Goal: Task Accomplishment & Management: Manage account settings

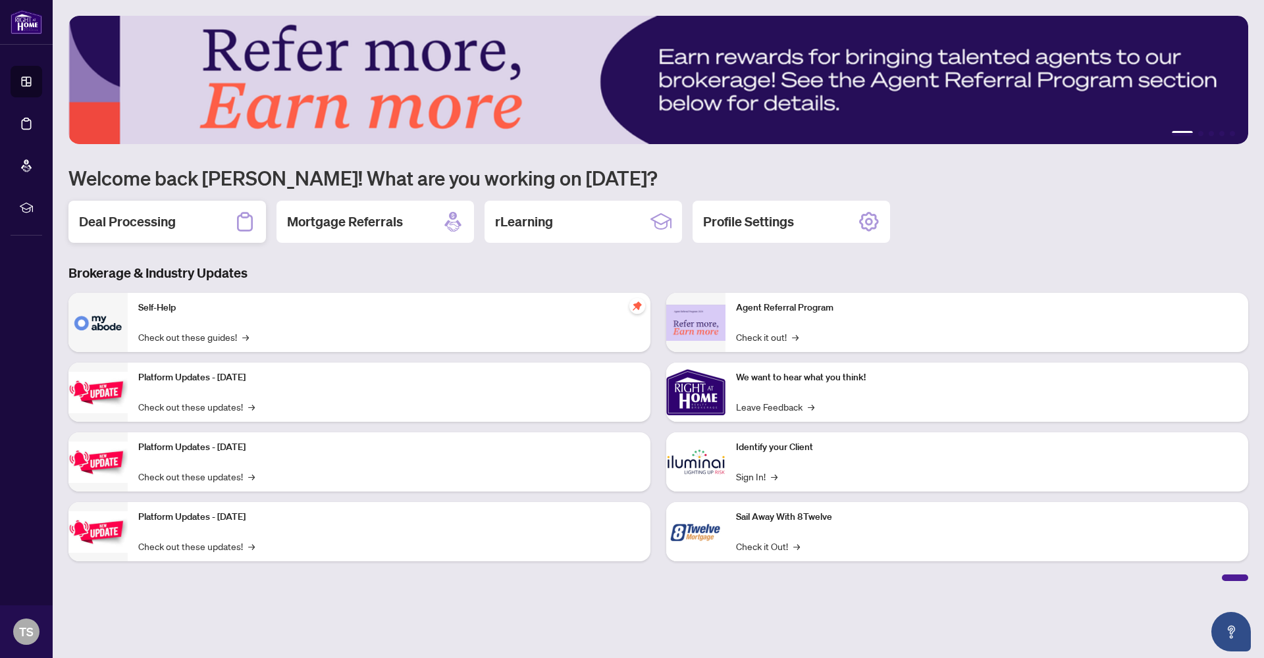
click at [209, 221] on div "Deal Processing" at bounding box center [167, 222] width 198 height 42
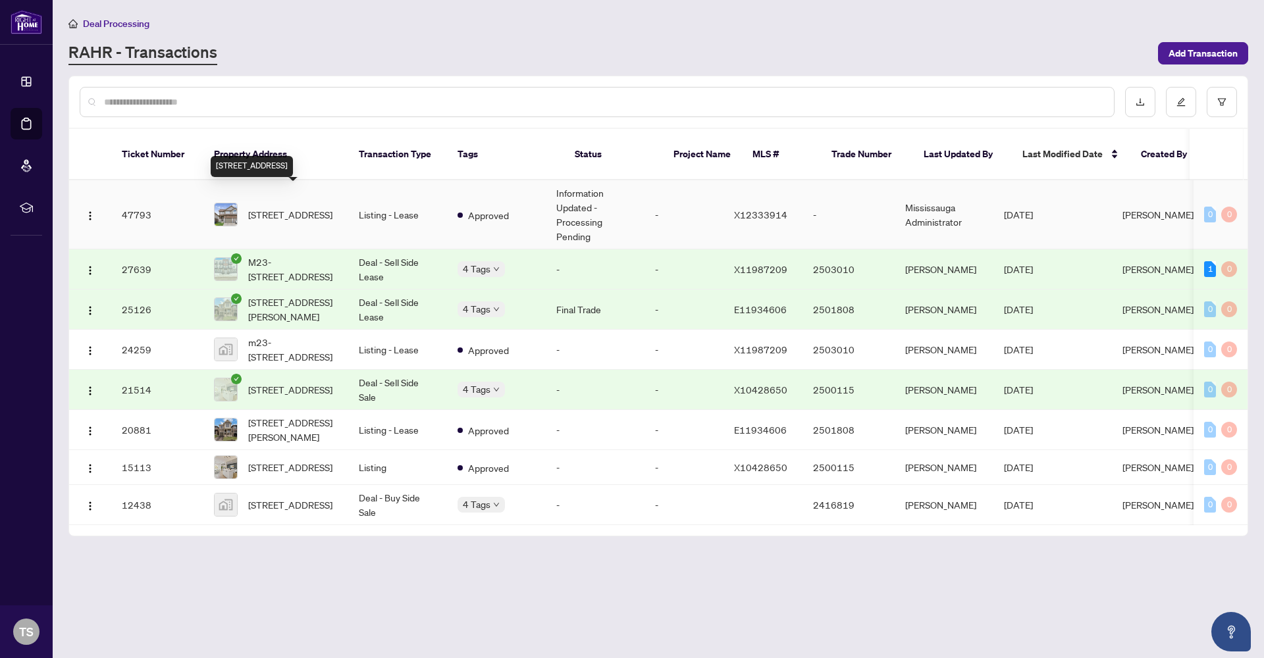
click at [298, 207] on span "84 Couling Cres, Guelph, Ontario N1E 0J8, Canada" at bounding box center [290, 214] width 84 height 14
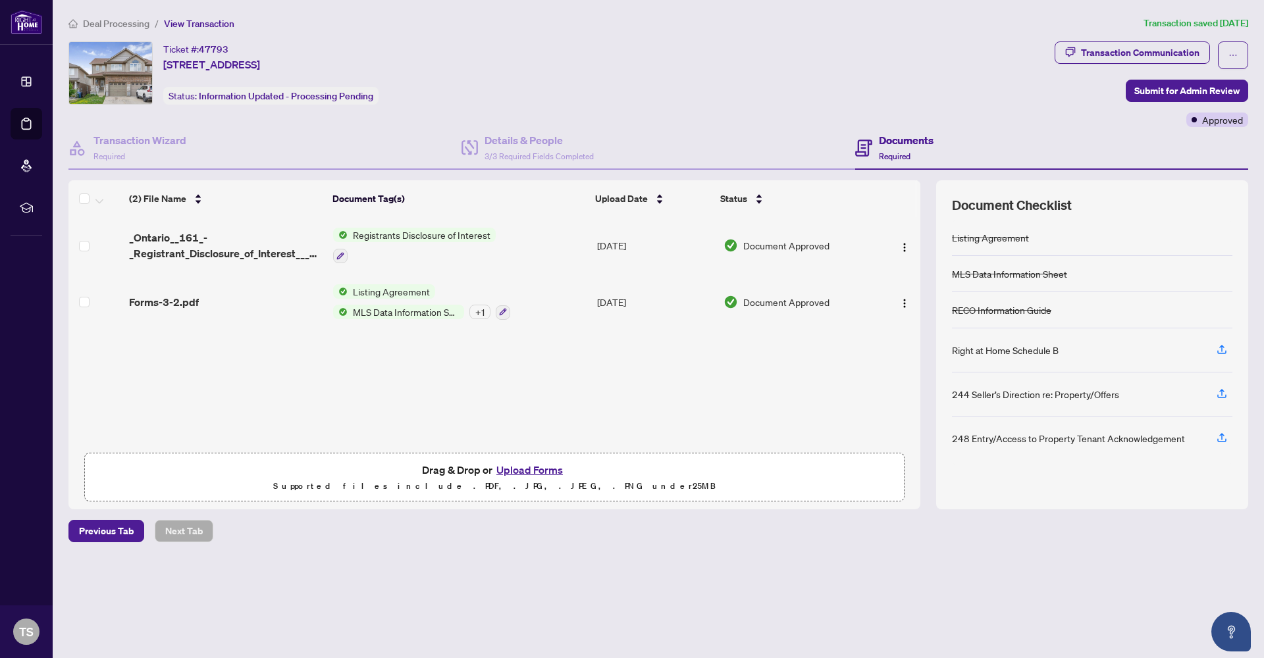
click at [118, 20] on span "Deal Processing" at bounding box center [116, 24] width 66 height 12
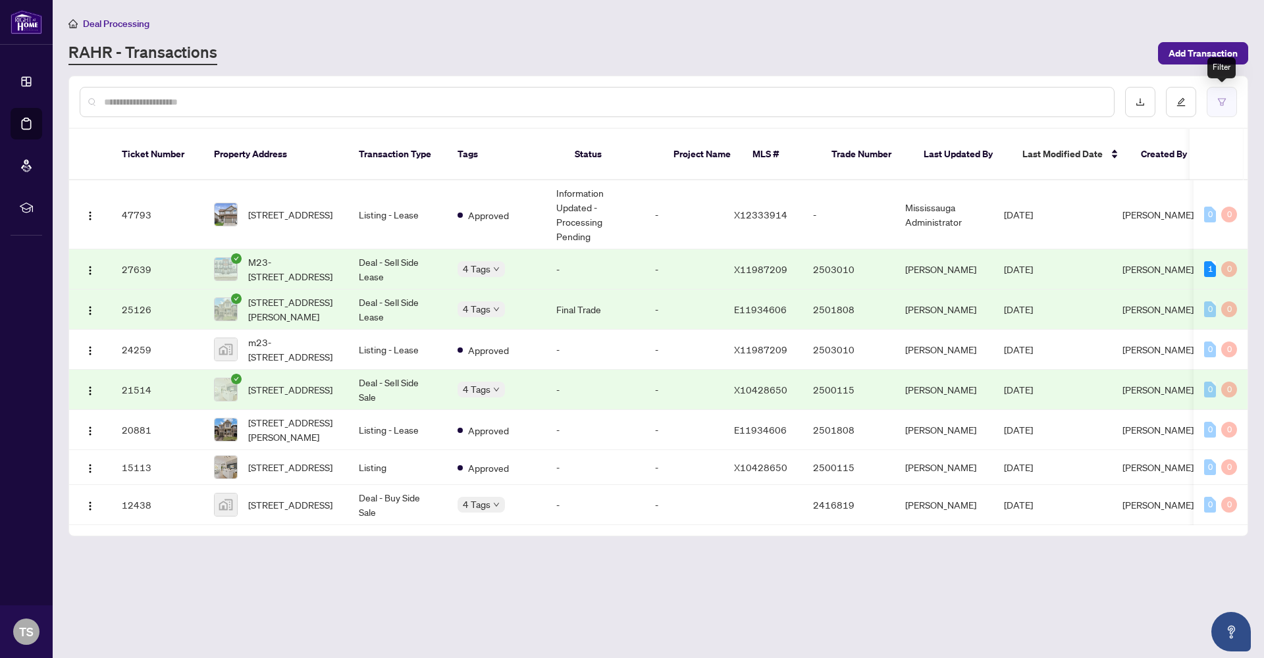
click at [1221, 103] on icon "filter" at bounding box center [1221, 101] width 9 height 9
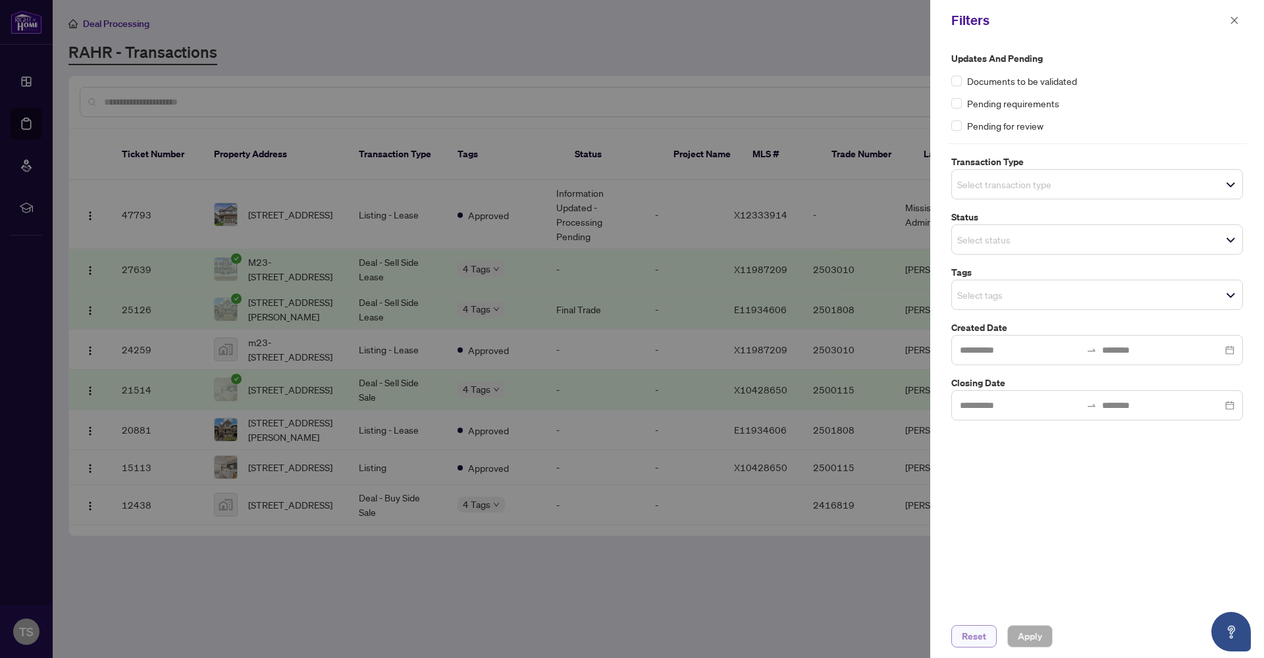
click at [969, 638] on span "Reset" at bounding box center [974, 636] width 24 height 21
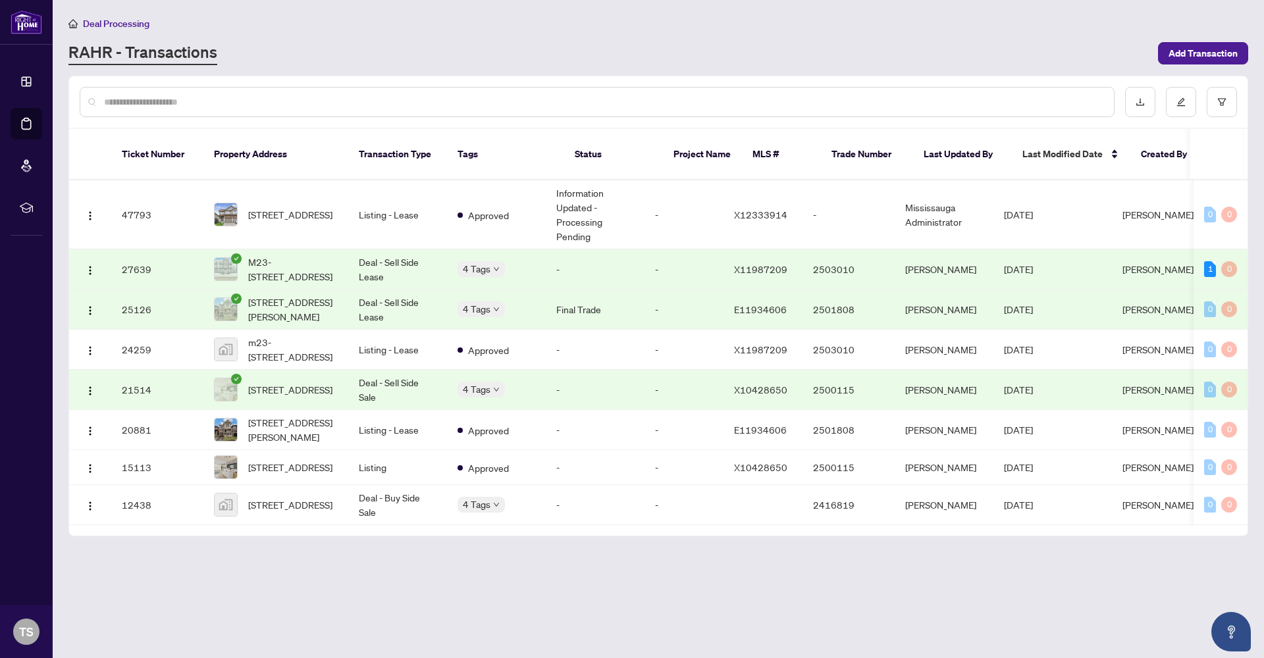
click at [442, 93] on div at bounding box center [597, 102] width 1035 height 30
click at [442, 100] on input "text" at bounding box center [603, 102] width 999 height 14
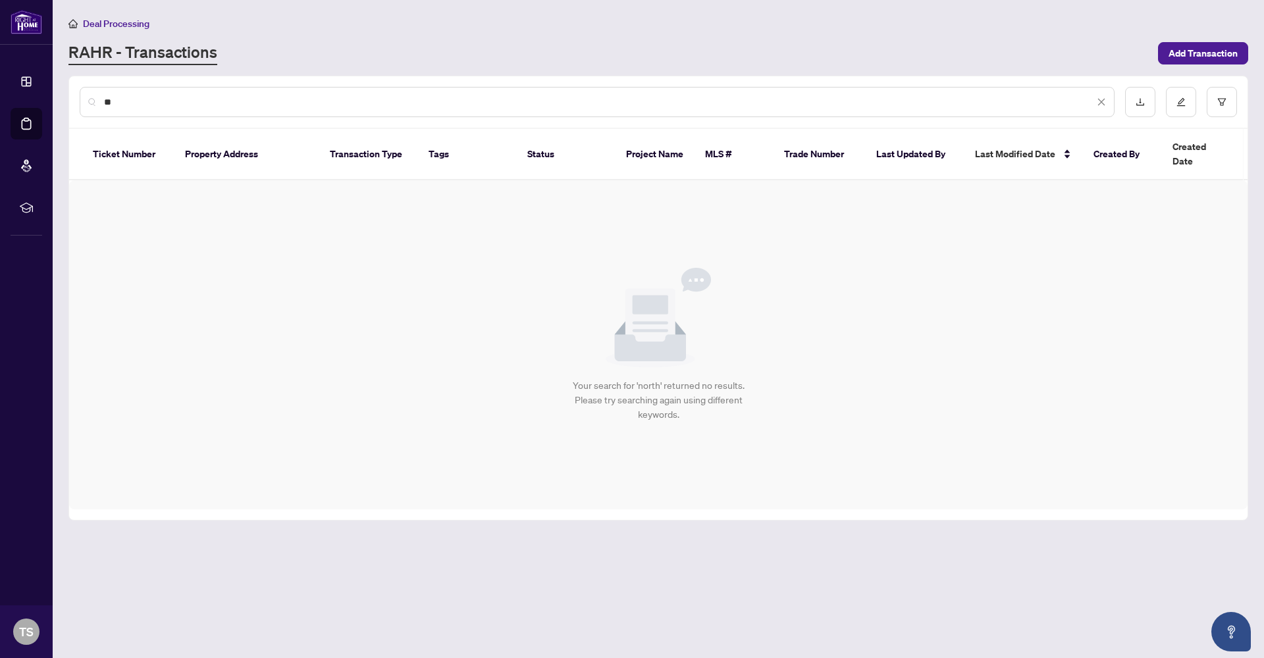
type input "*"
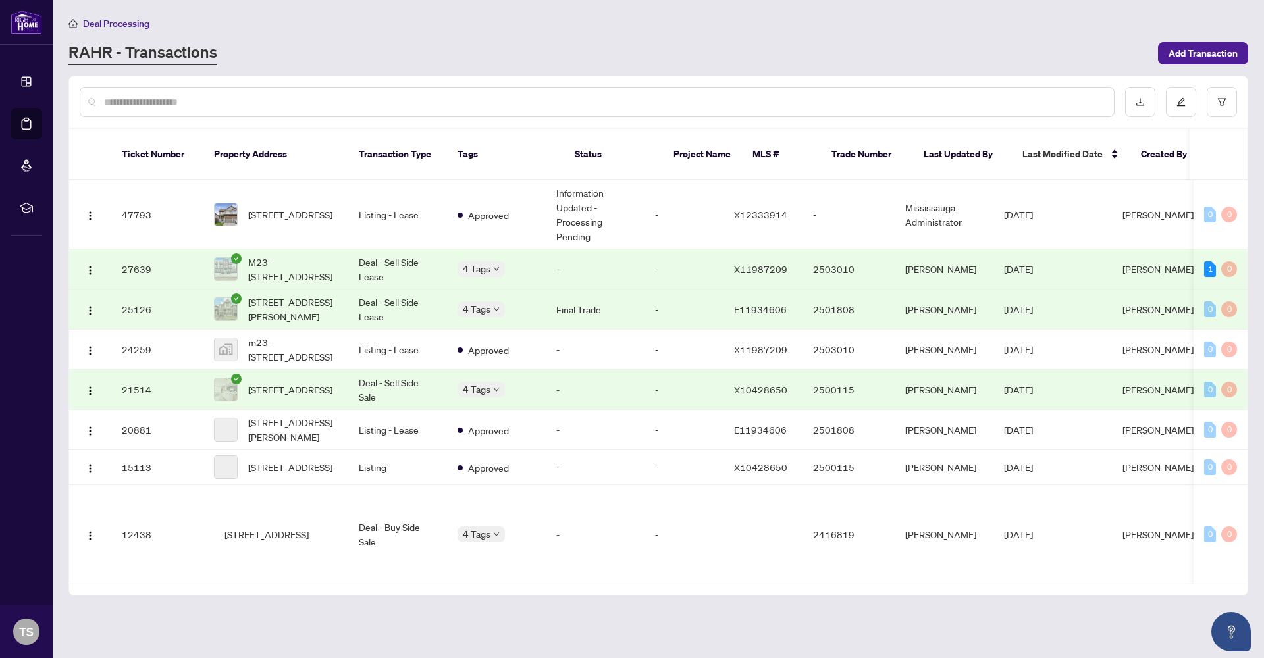
click at [583, 27] on div "Deal Processing" at bounding box center [658, 23] width 1180 height 15
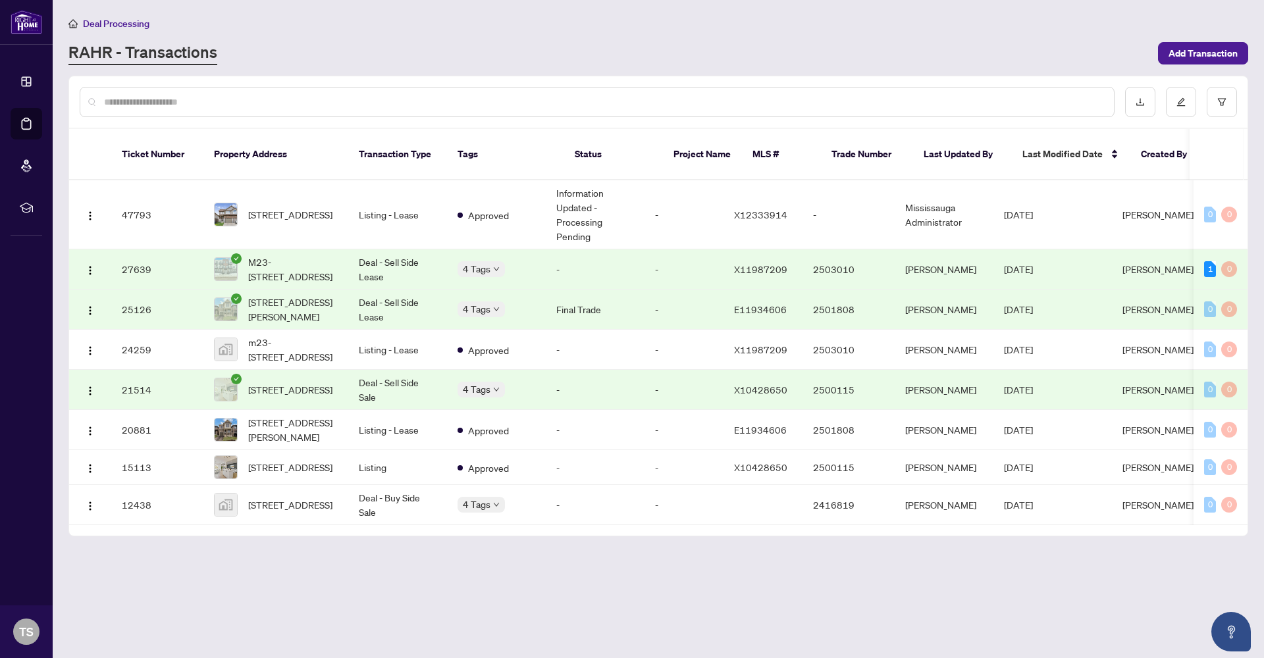
click at [352, 98] on input "text" at bounding box center [603, 102] width 999 height 14
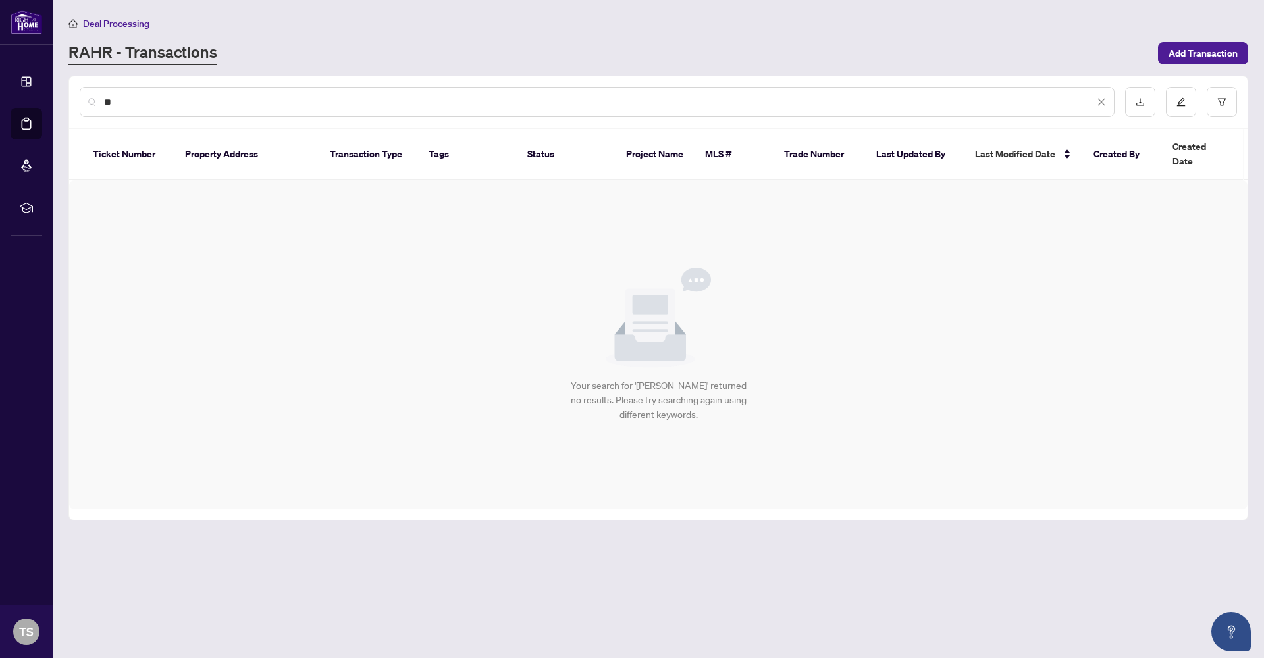
type input "*"
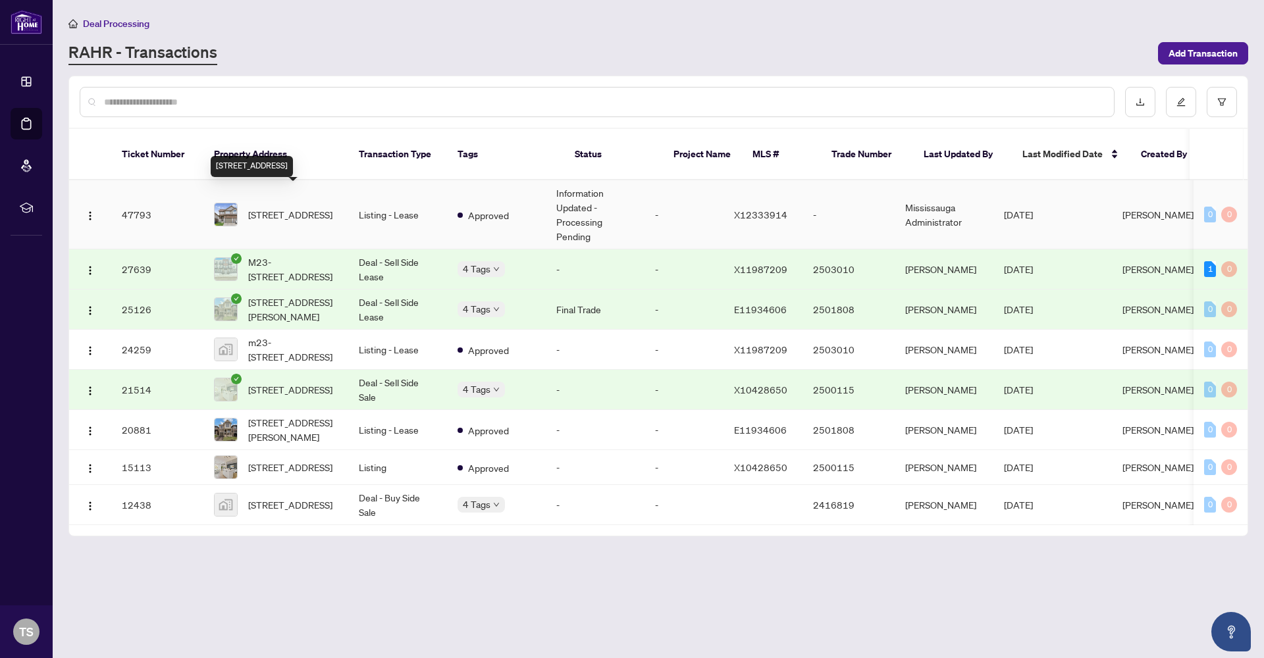
click at [287, 207] on span "84 Couling Cres, Guelph, Ontario N1E 0J8, Canada" at bounding box center [290, 214] width 84 height 14
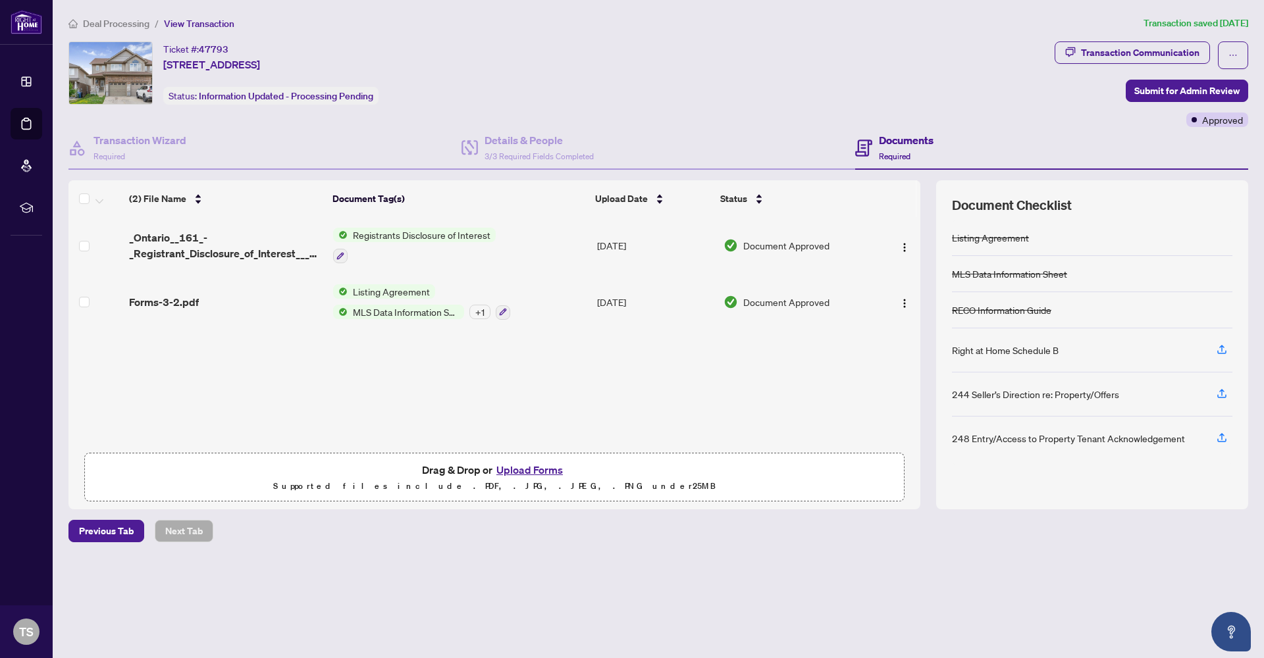
click at [410, 289] on span "Listing Agreement" at bounding box center [392, 291] width 88 height 14
drag, startPoint x: 630, startPoint y: 428, endPoint x: 622, endPoint y: 419, distance: 12.1
click at [630, 427] on div "(2) File Name Document Tag(s) Upload Date Status _Ontario__161_-_Registrant_Dis…" at bounding box center [494, 344] width 852 height 329
